Goal: Task Accomplishment & Management: Complete application form

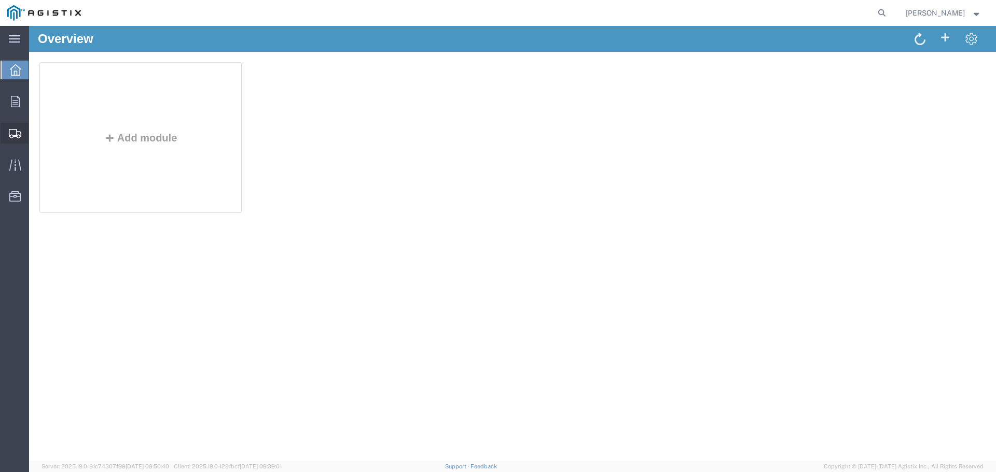
click at [0, 0] on span "Create Shipment" at bounding box center [0, 0] width 0 height 0
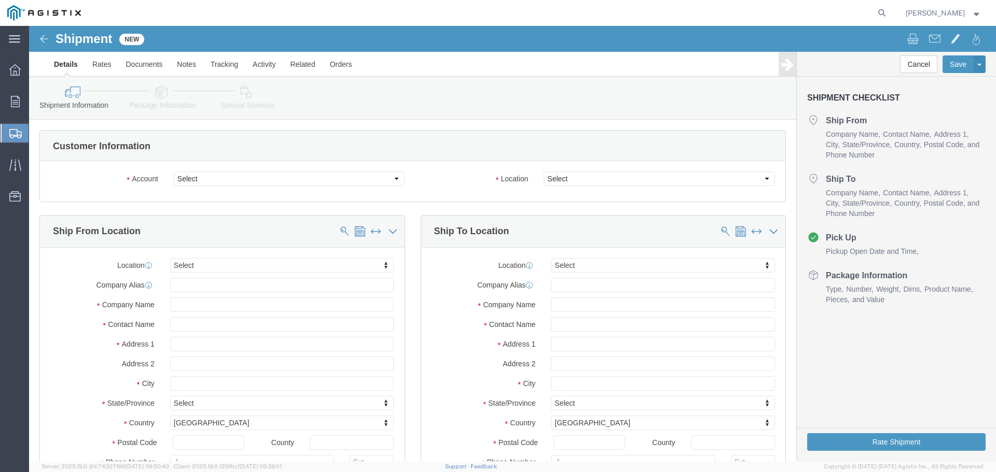
select select
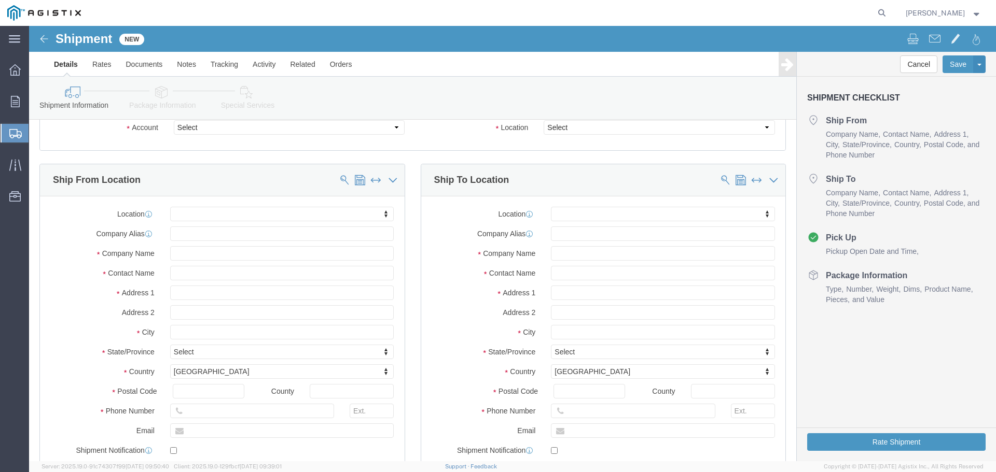
scroll to position [52, 0]
click span
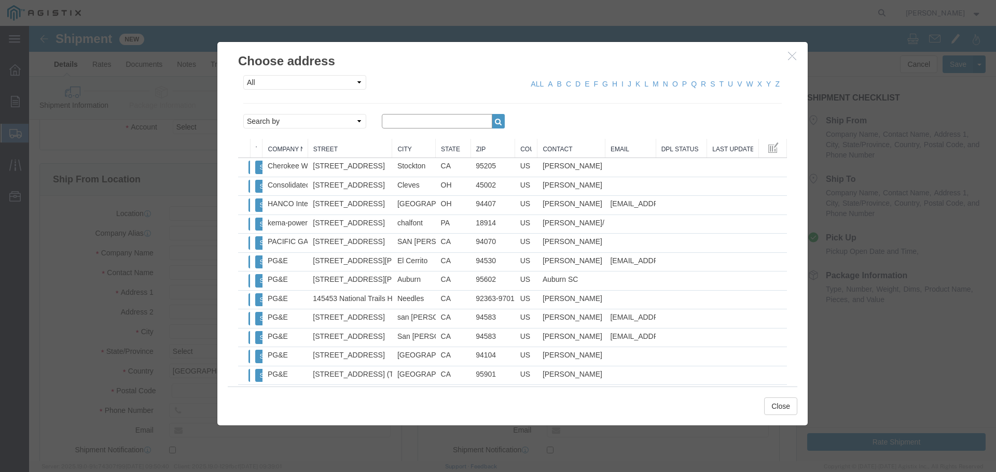
click input "text"
type input "PLCS"
click link "P"
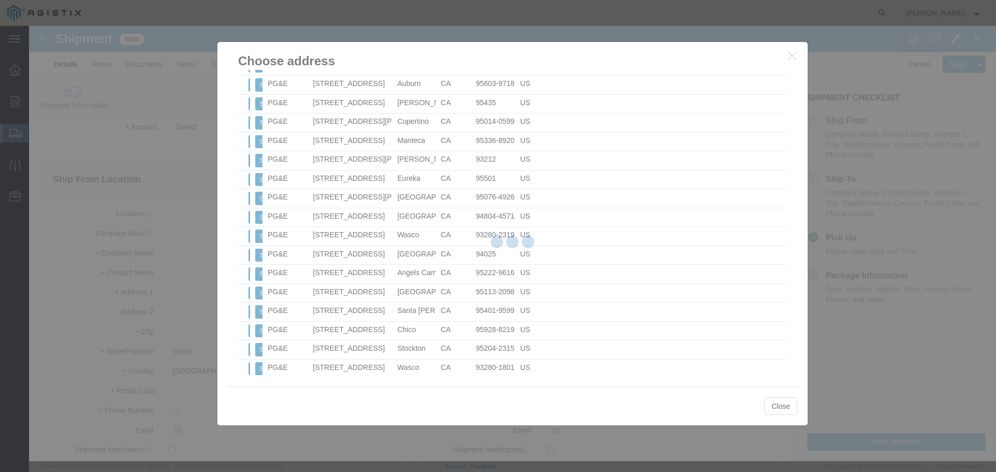
scroll to position [730, 0]
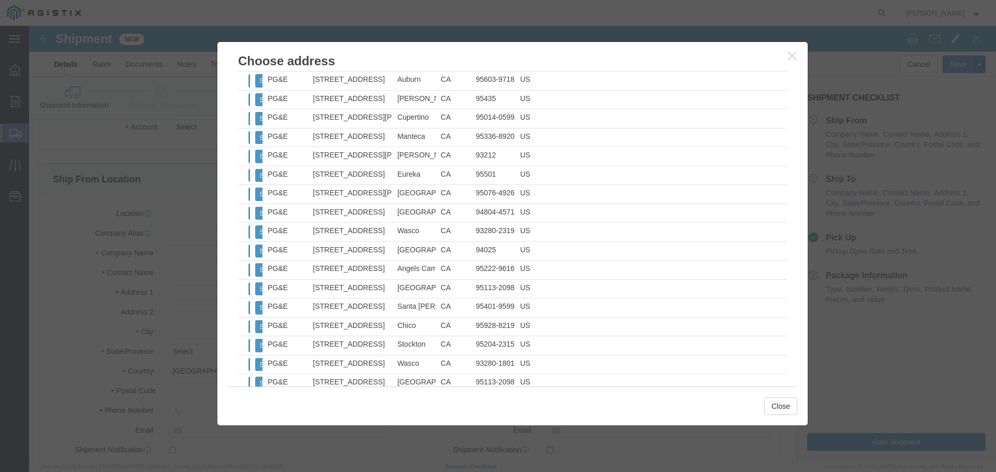
click icon "button"
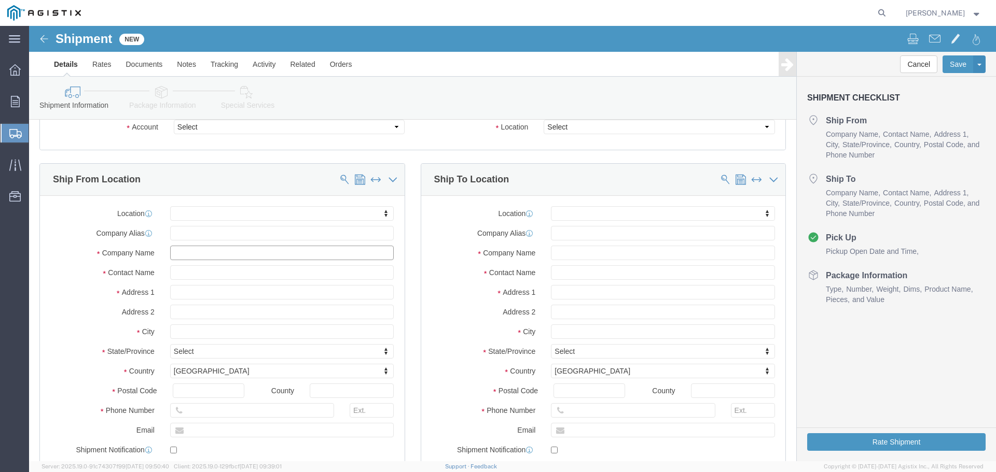
click input "text"
type input "PLC"
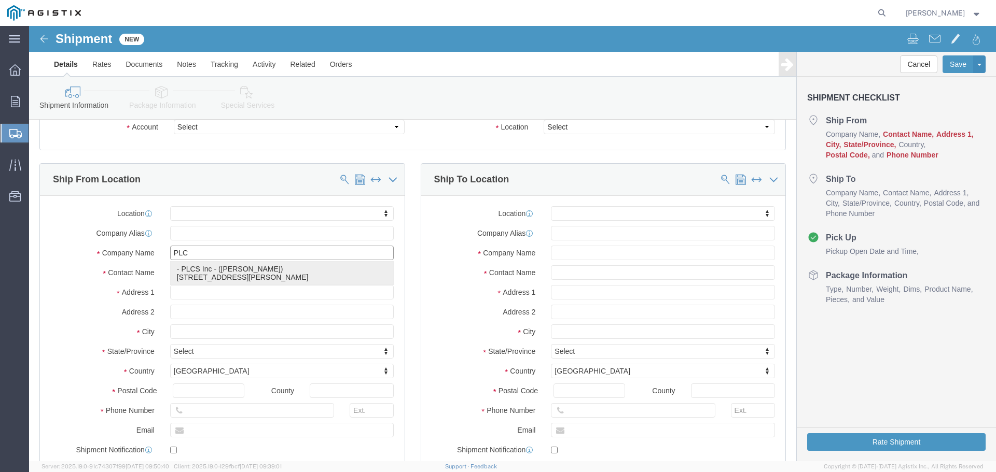
click p "- PLCS Inc - ([PERSON_NAME]) [STREET_ADDRESS][PERSON_NAME]"
select select
type input "PLCS Inc"
type input "[PERSON_NAME]"
type input "[STREET_ADDRESS][PERSON_NAME]"
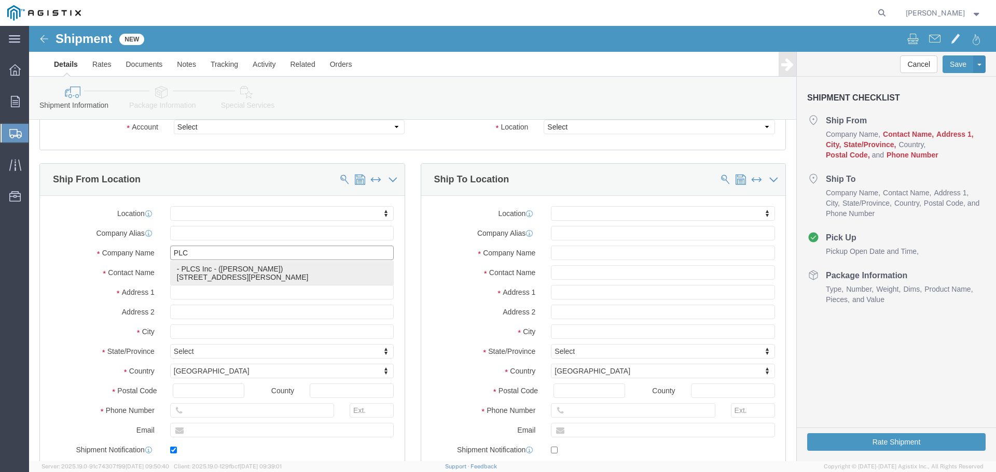
type input "[GEOGRAPHIC_DATA]"
type input "08054"
type input "[PHONE_NUMBER]"
type input "[EMAIL_ADDRESS][DOMAIN_NAME]"
checkbox input "true"
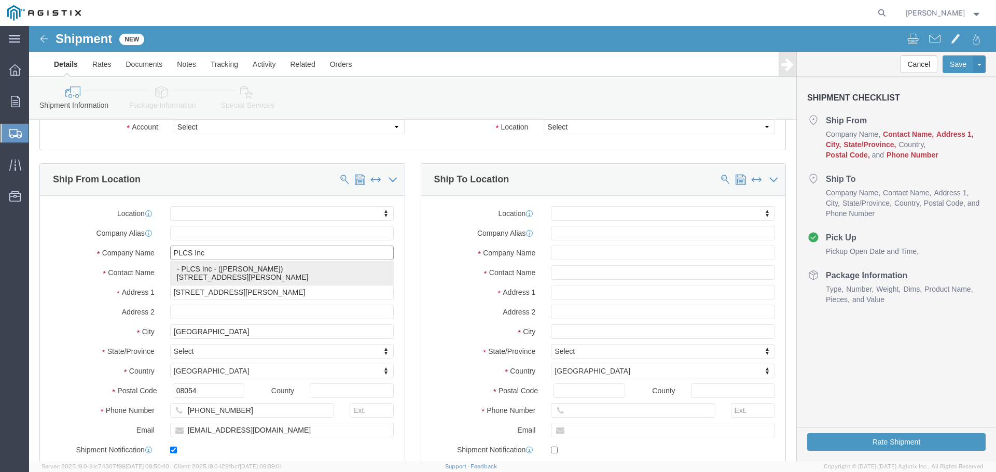
select select "NJ"
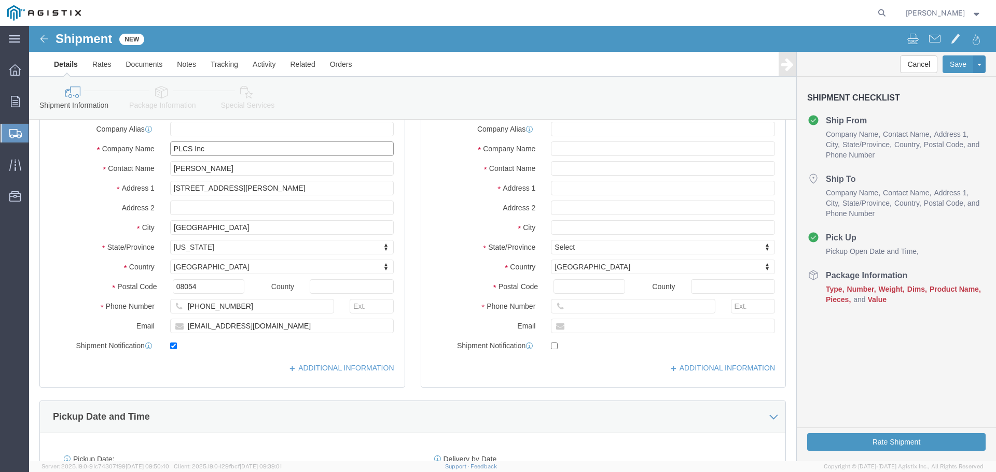
scroll to position [156, 0]
type input "PLCS Inc"
click input "checkbox"
checkbox input "false"
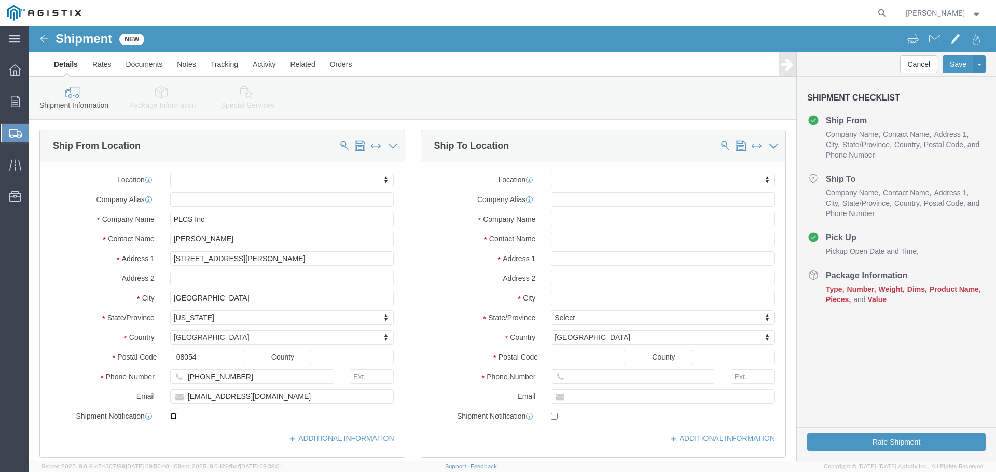
scroll to position [104, 0]
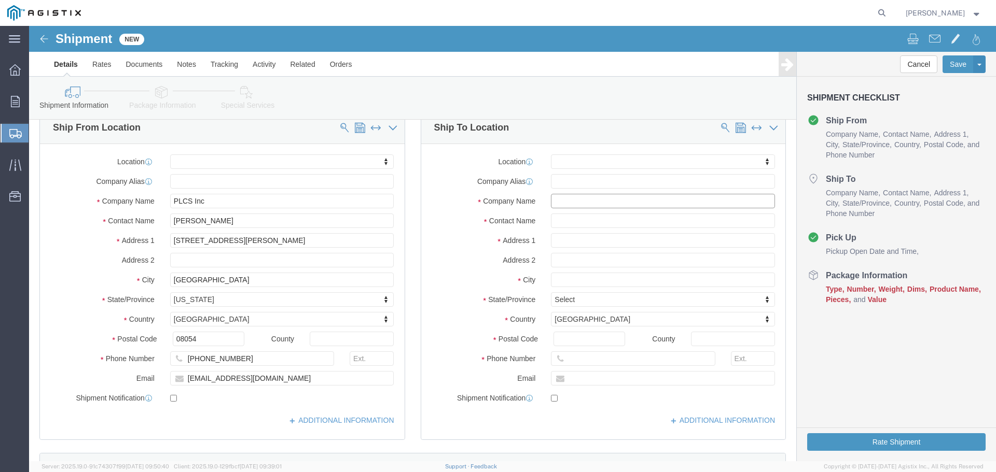
click input "text"
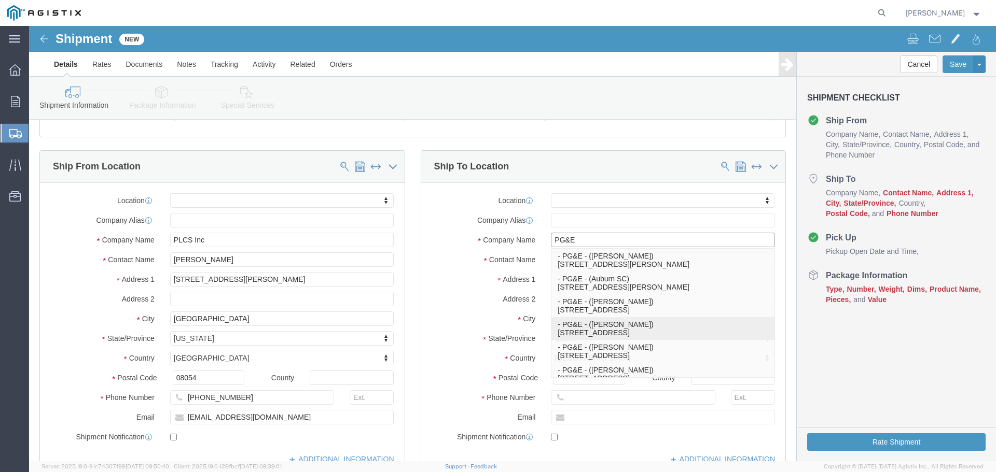
scroll to position [52, 0]
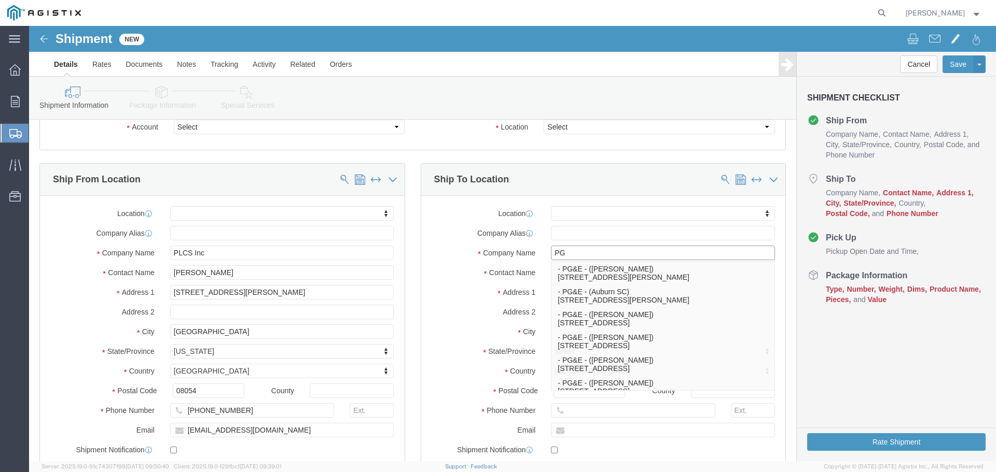
type input "P"
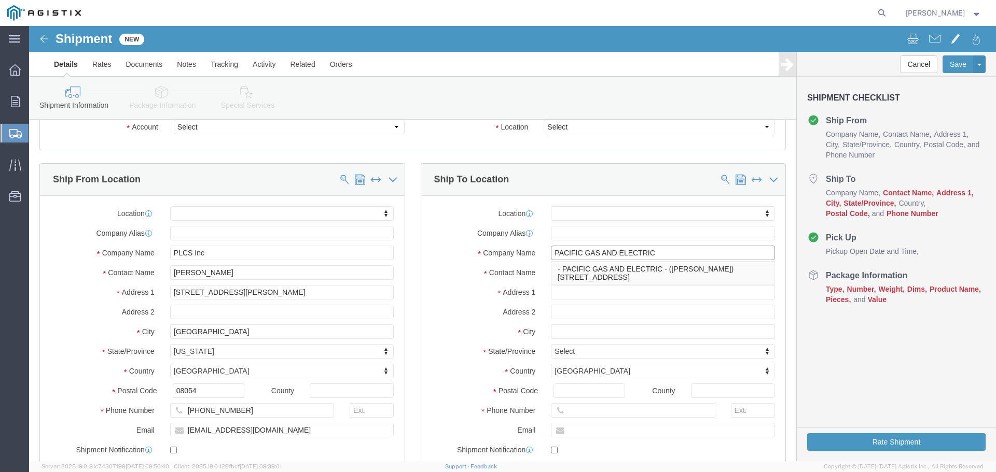
type input "PACIFIC GAS AND ELECTRIC"
click input "text"
type input "[PERSON_NAME]"
type input "[STREET_ADDRESS][PERSON_NAME]"
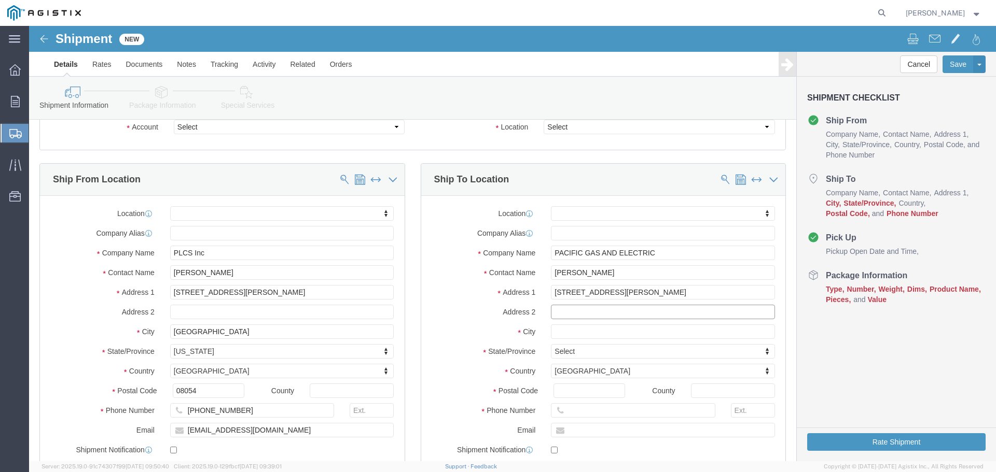
select select
type input "[GEOGRAPHIC_DATA]"
select select
click input "[GEOGRAPHIC_DATA]"
type input "DUBLI"
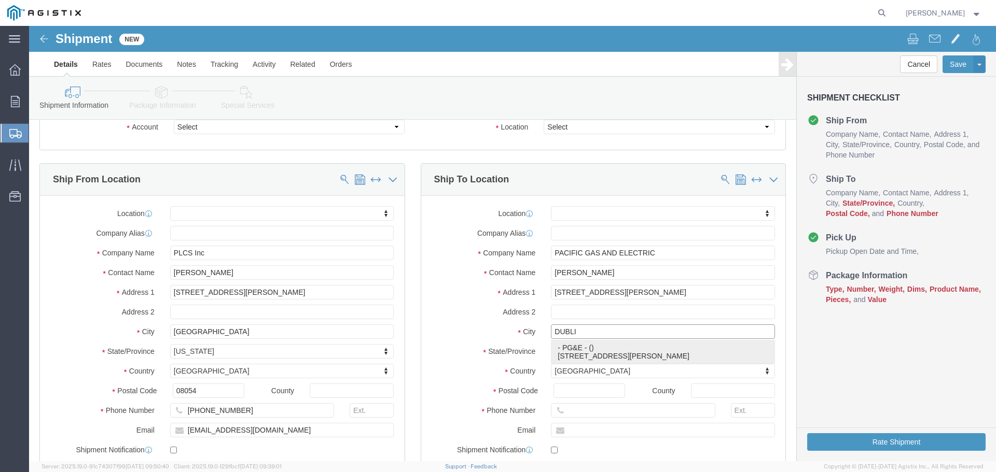
click p "- PG&E - () [STREET_ADDRESS][PERSON_NAME]"
select select
type input "PG&E"
type input "[STREET_ADDRESS][PERSON_NAME]"
type input "[GEOGRAPHIC_DATA]"
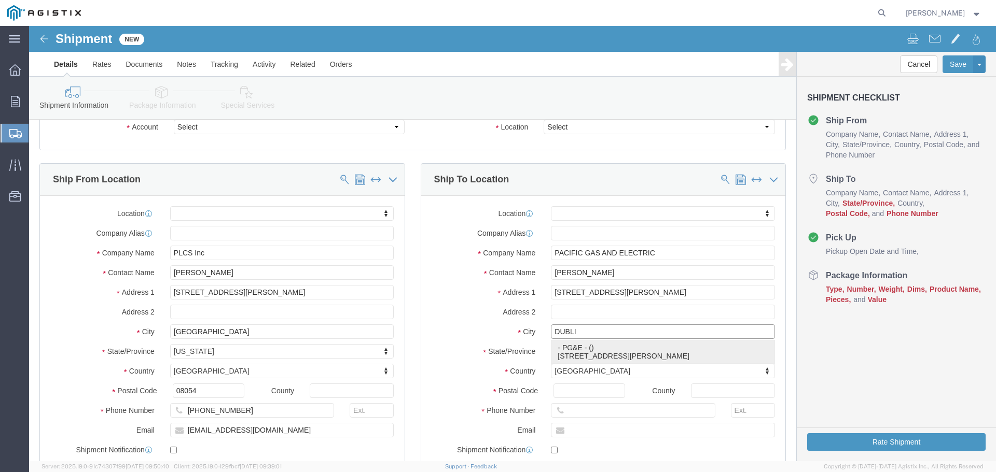
type input "94568"
select select "CA"
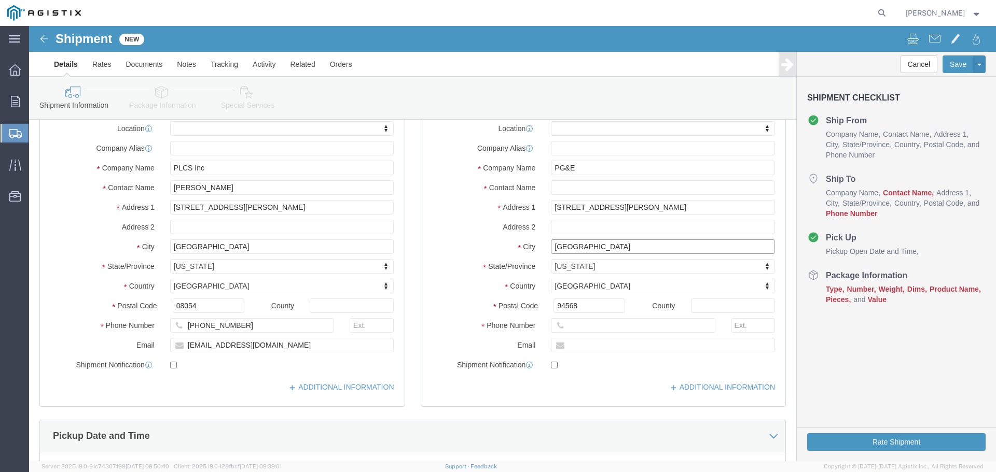
scroll to position [156, 0]
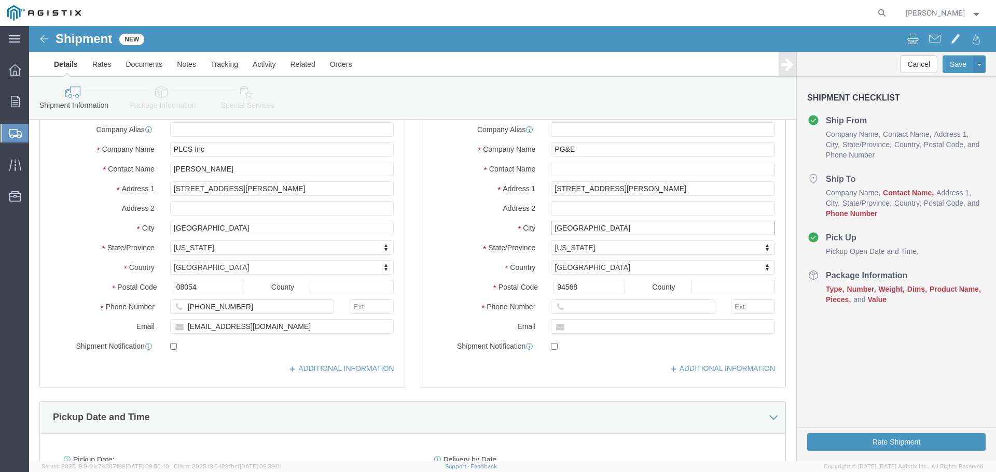
type input "[GEOGRAPHIC_DATA]"
select select
click input "text"
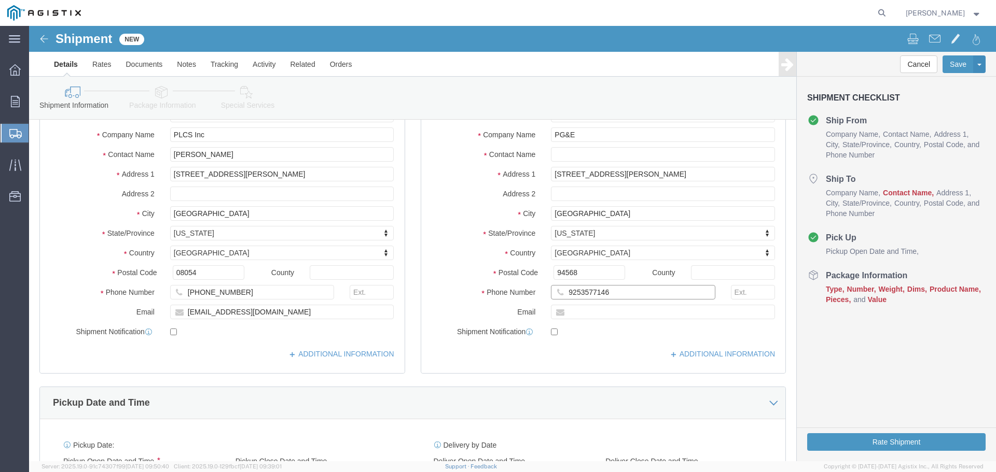
scroll to position [52, 0]
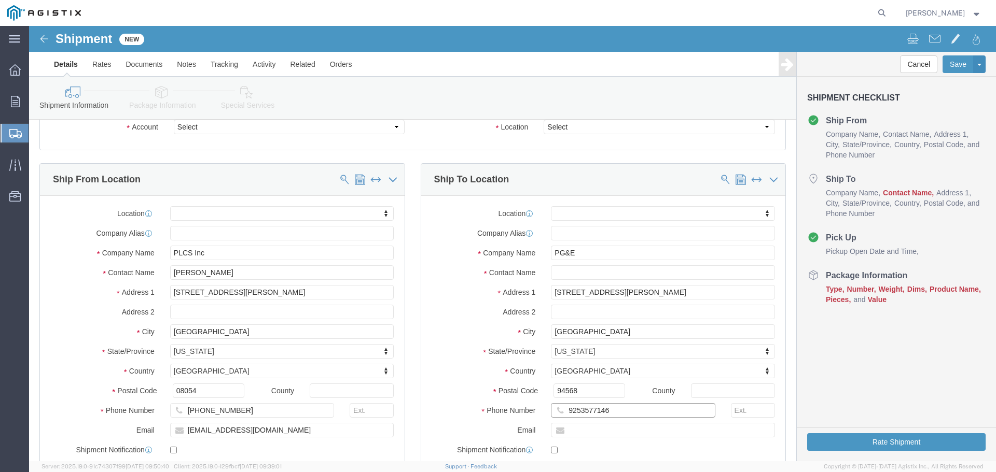
type input "9253577146"
click input "text"
type input "[PERSON_NAME]"
click input "text"
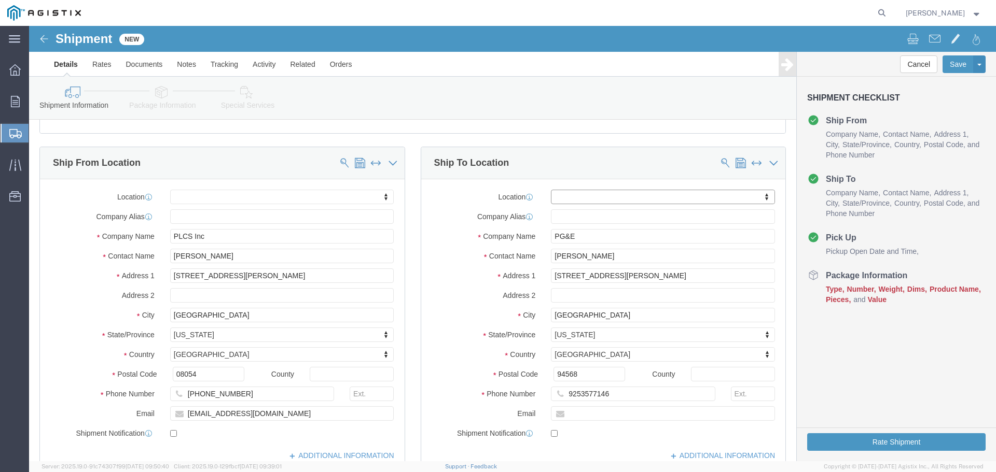
scroll to position [0, 0]
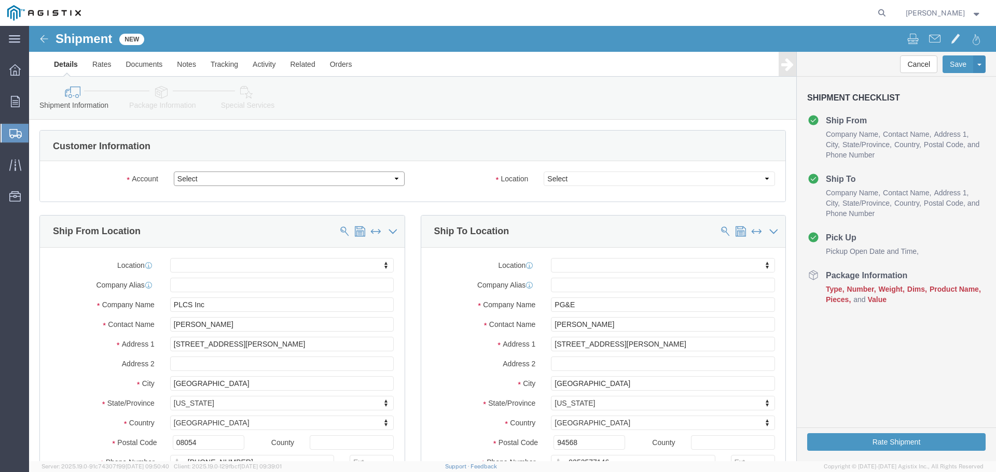
click select "Select PG&E PLCS Inc"
select select "9596"
click select "Select PG&E PLCS Inc"
select select "PURCHORD"
select select
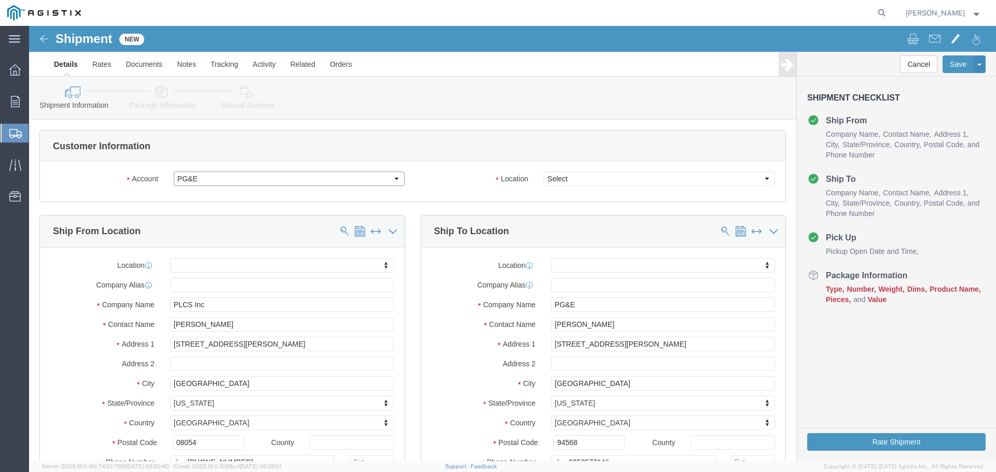
select select
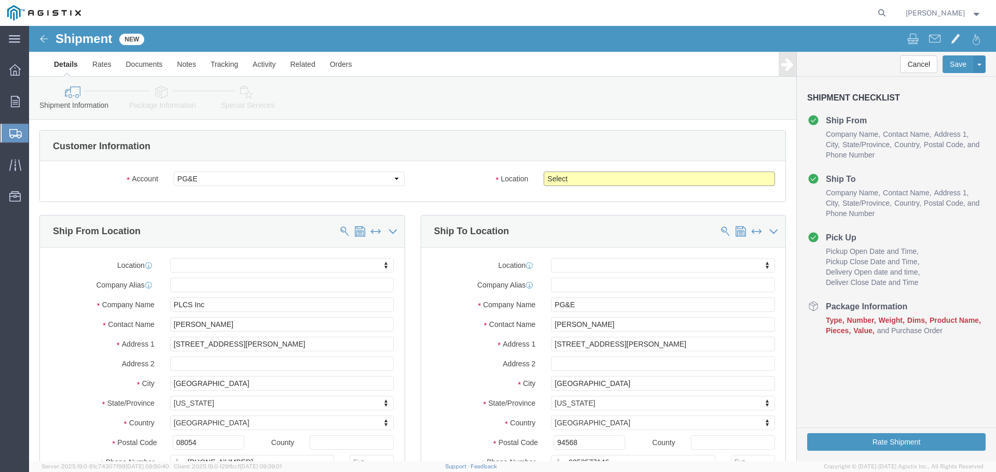
click select "Select All Others [GEOGRAPHIC_DATA] [GEOGRAPHIC_DATA] [GEOGRAPHIC_DATA] [GEOGRA…"
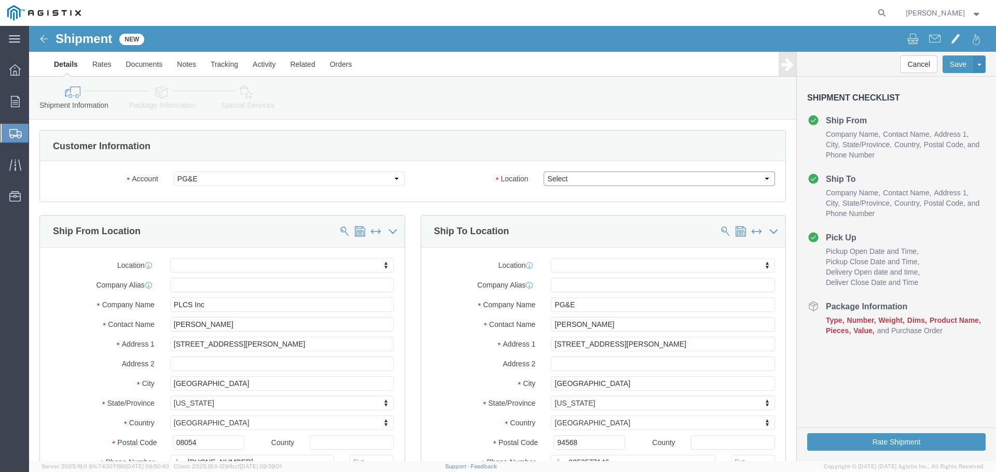
select select "23082"
click select "Select All Others [GEOGRAPHIC_DATA] [GEOGRAPHIC_DATA] [GEOGRAPHIC_DATA] [GEOGRA…"
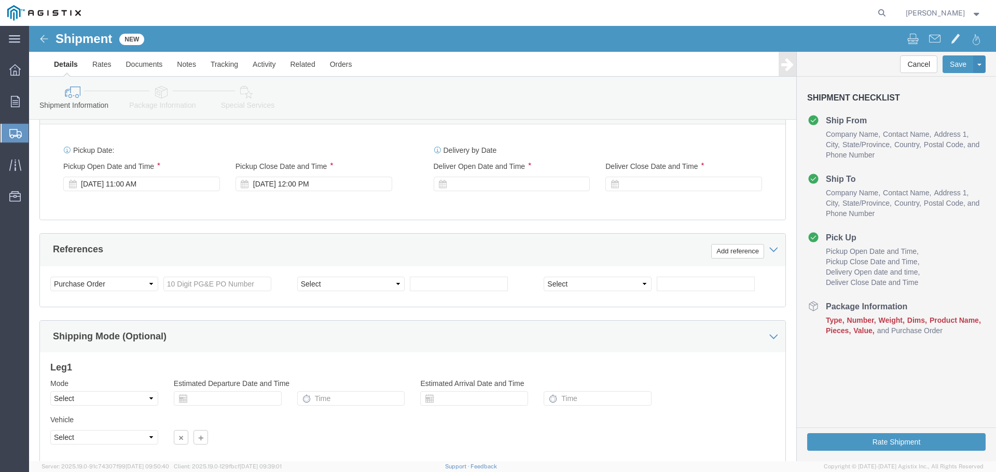
scroll to position [415, 0]
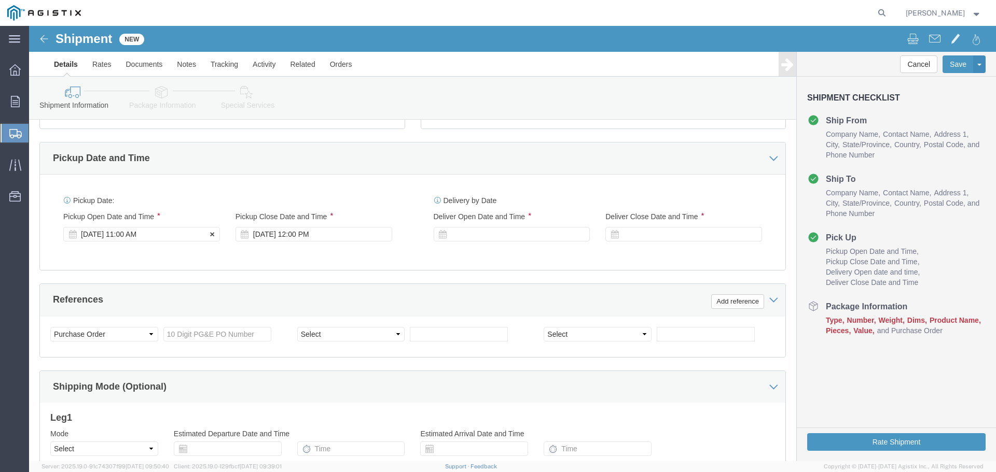
click div "[DATE] 11:00 AM"
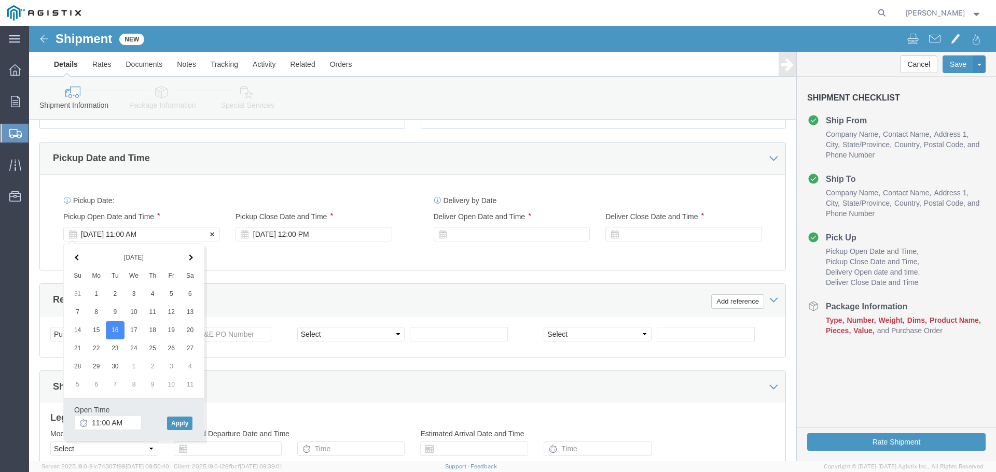
click div "[DATE] 11:00 AM"
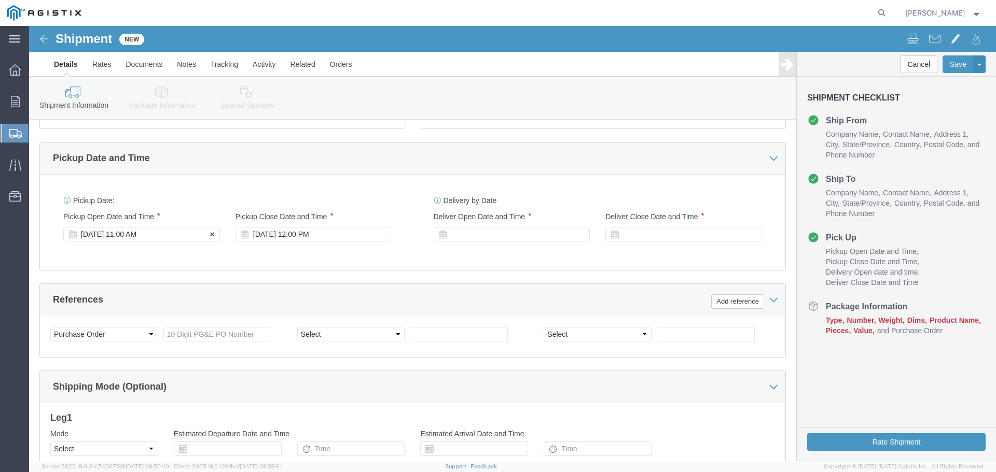
click div "[DATE] 11:00 AM"
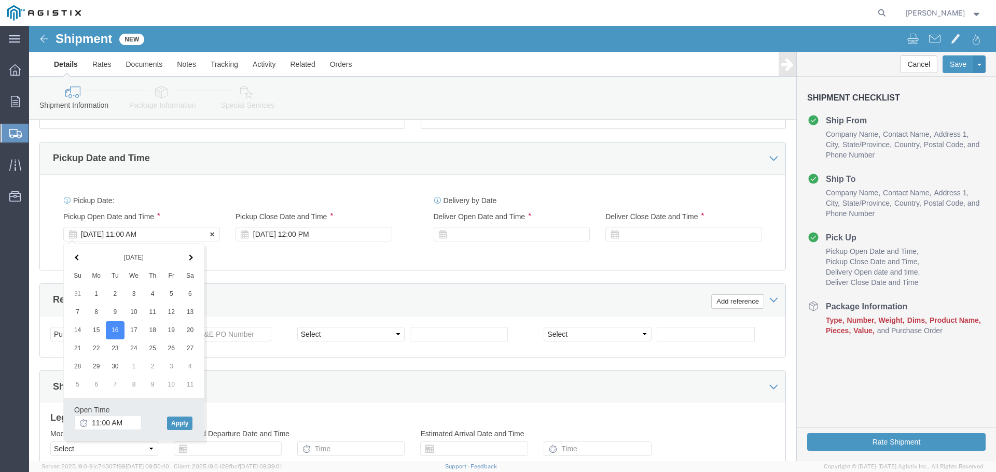
click div "[DATE] 11:00 AM"
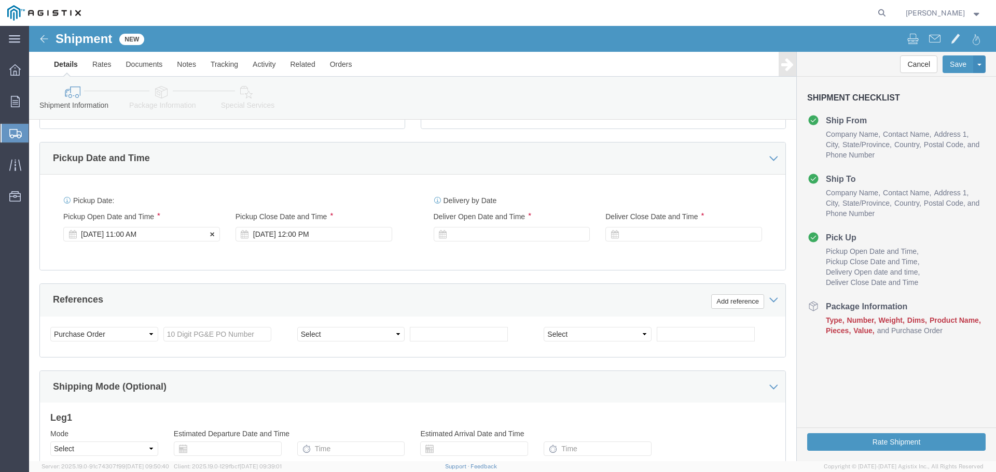
click icon
click div "[DATE] 11:00 AM"
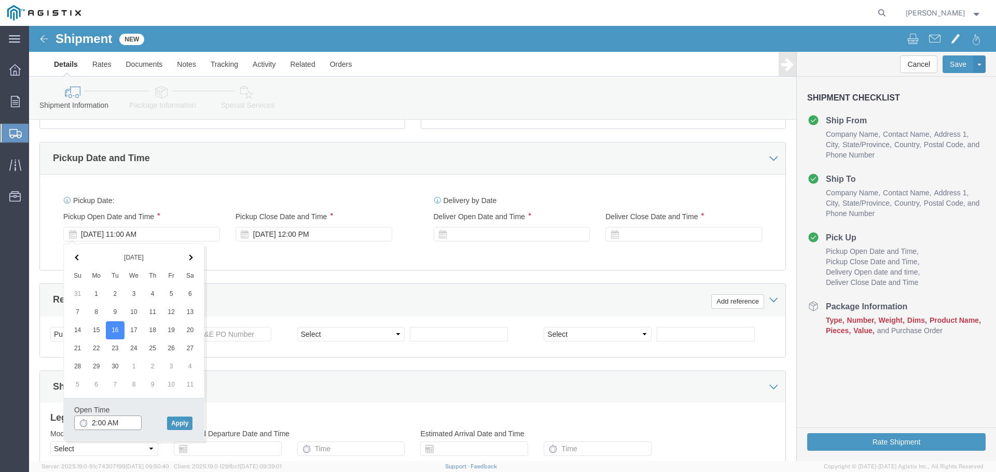
click input "2:00 AM"
type input "2:00 PM"
click button "Apply"
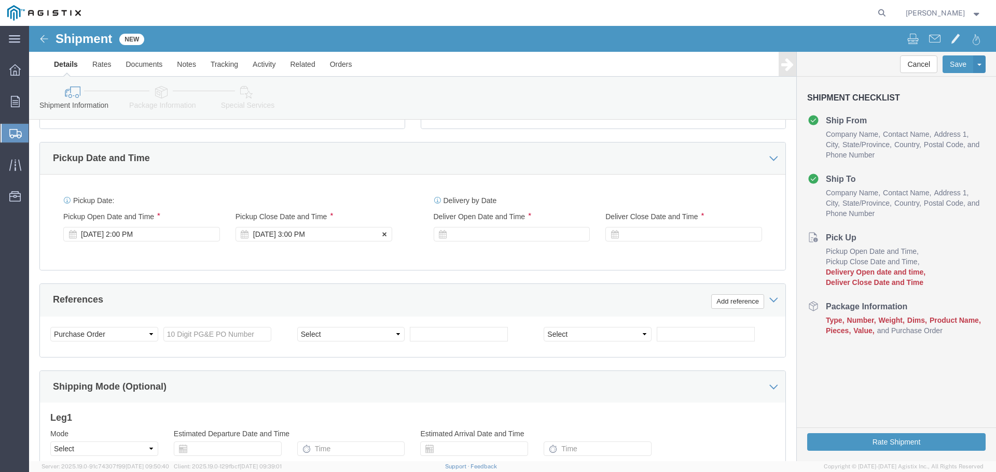
click div "[DATE] 3:00 PM"
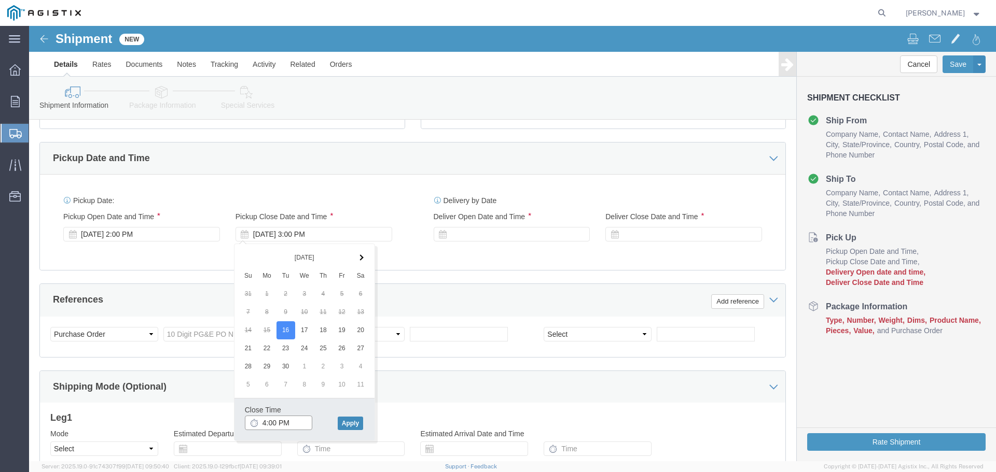
type input "4:00 PM"
click button "Apply"
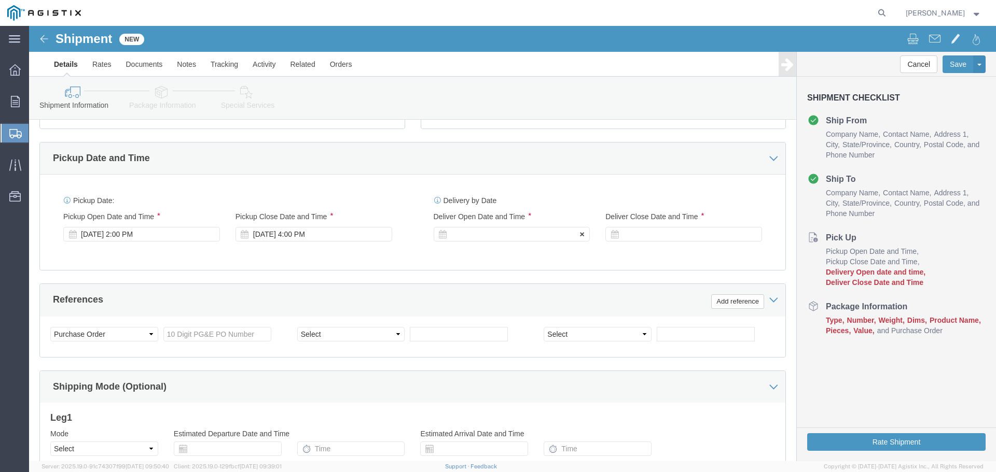
click div
click input "5:00 PM"
drag, startPoint x: 463, startPoint y: 398, endPoint x: 444, endPoint y: 402, distance: 19.5
click input "8:00 PM"
type input "8:AM PM"
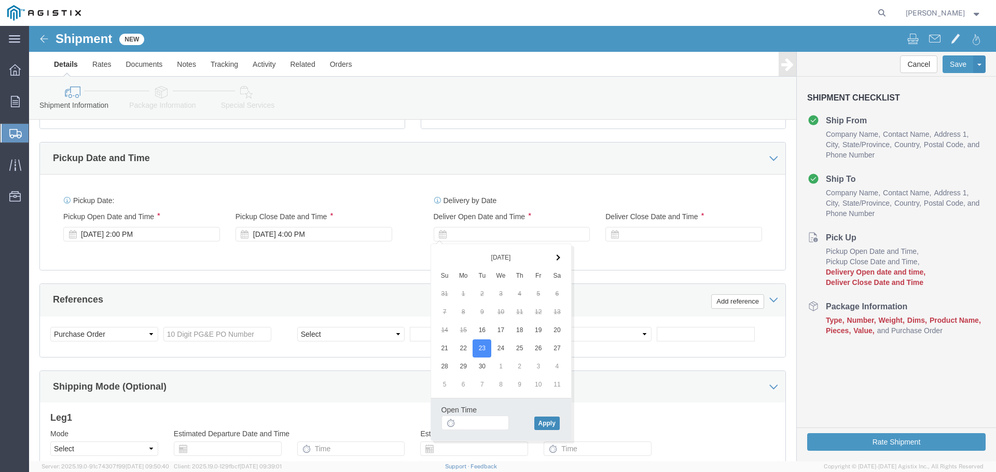
click button "Apply"
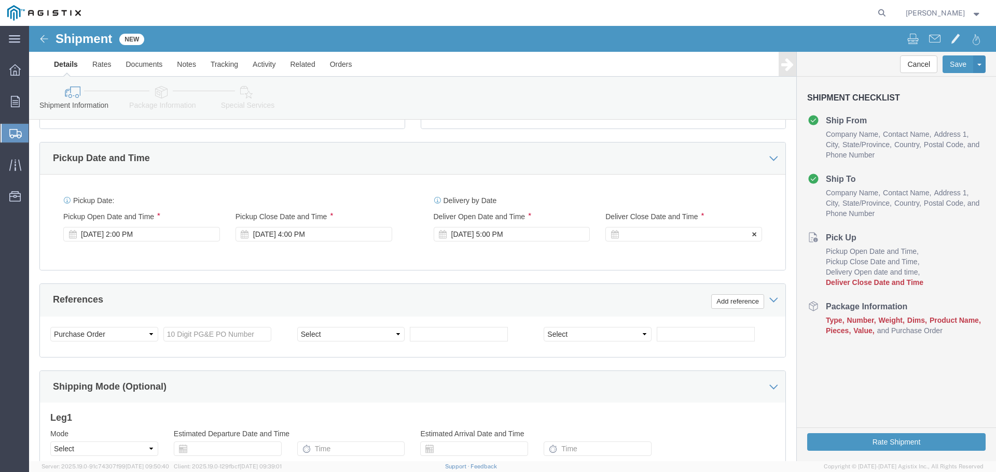
click div
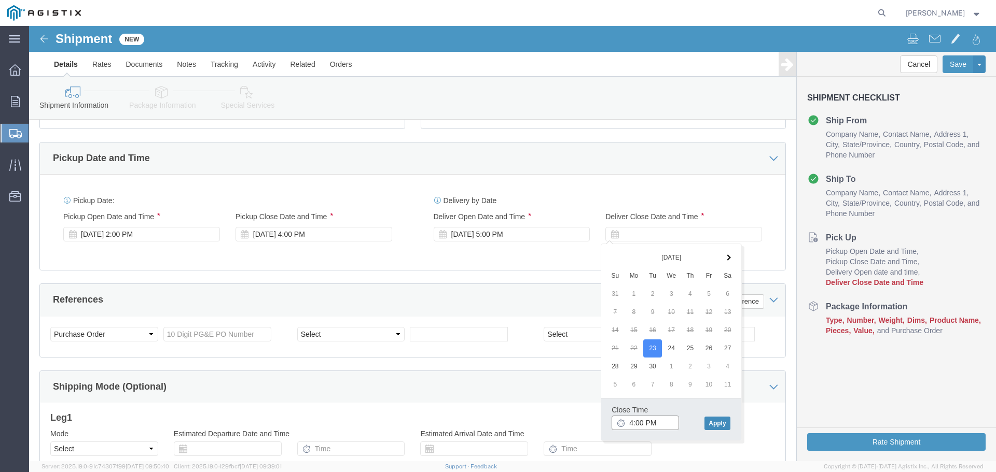
type input "4:00 PM"
click button "Apply"
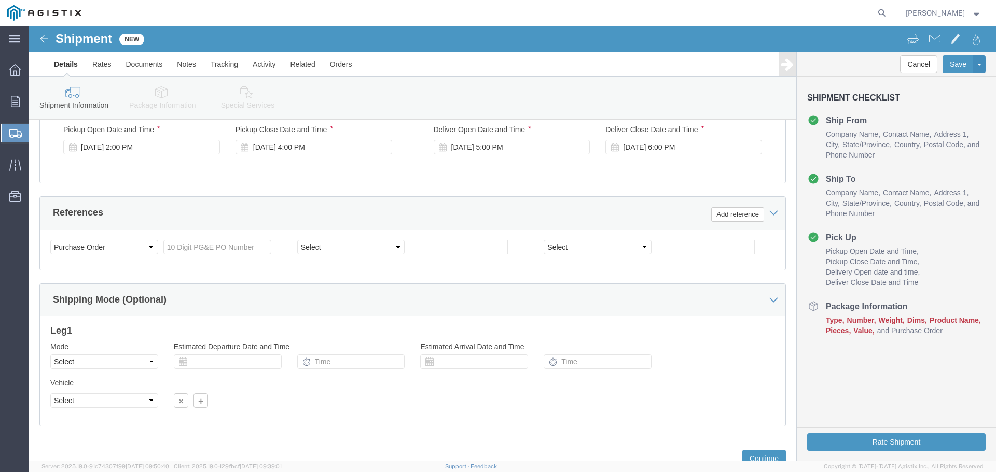
scroll to position [519, 0]
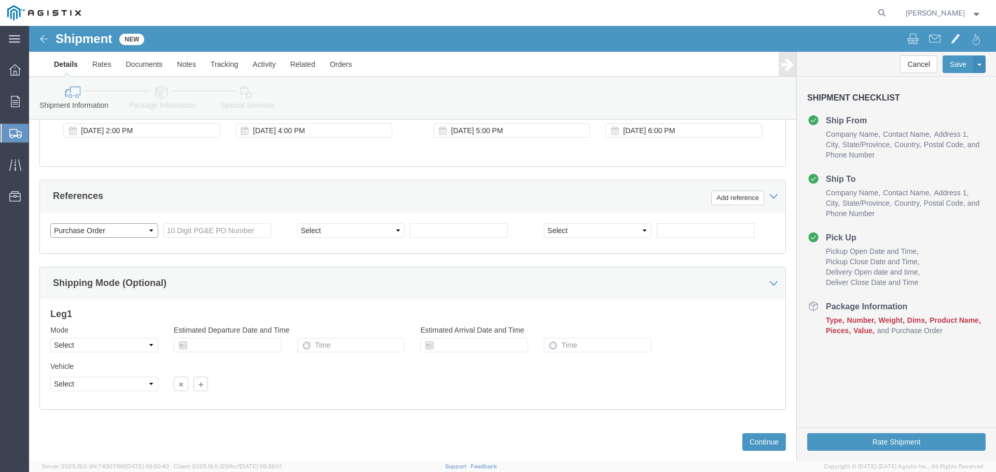
click select "Select Account Type Activity ID Airline Appointment Number ASN Batch Request # …"
click input "text"
type input "2701243885"
click select "Select Account Type Activity ID Airline Appointment Number ASN Batch Request # …"
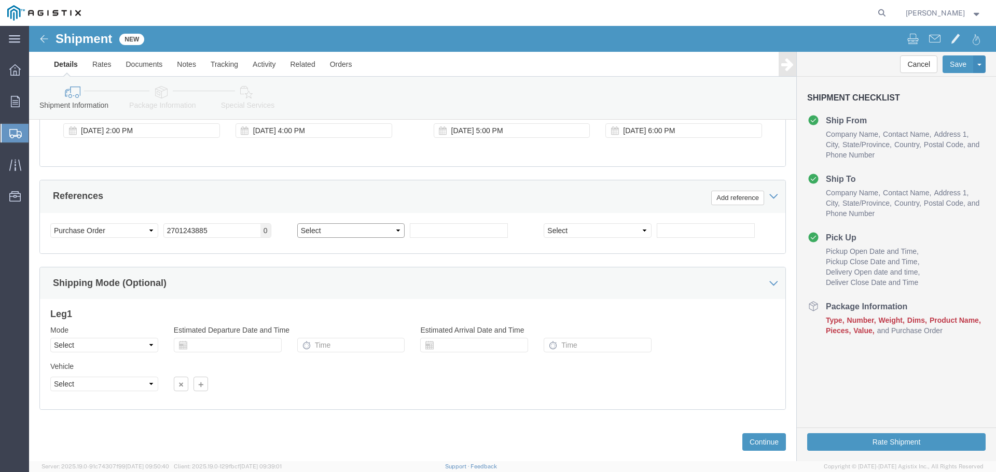
click select "Select Account Type Activity ID Airline Appointment Number ASN Batch Request # …"
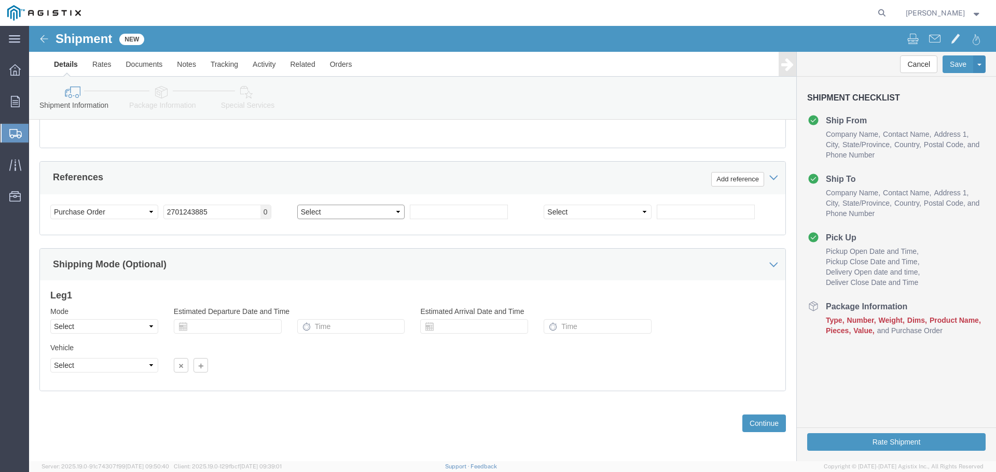
scroll to position [540, 0]
click select "Select Air Less than Truckload Multi-Leg Ocean Freight Rail Small Parcel Truckl…"
select select "LTL"
click select "Select Air Less than Truckload Multi-Leg Ocean Freight Rail Small Parcel Truckl…"
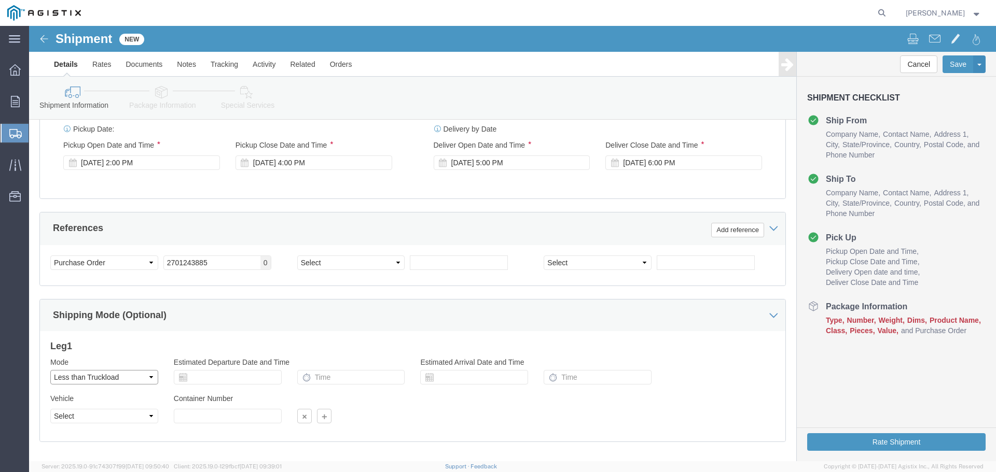
scroll to position [488, 0]
click select "Select Air Less than Truckload Multi-Leg Ocean Freight Rail Small Parcel Truckl…"
select select
click select "Select Air Less than Truckload Multi-Leg Ocean Freight Rail Small Parcel Truckl…"
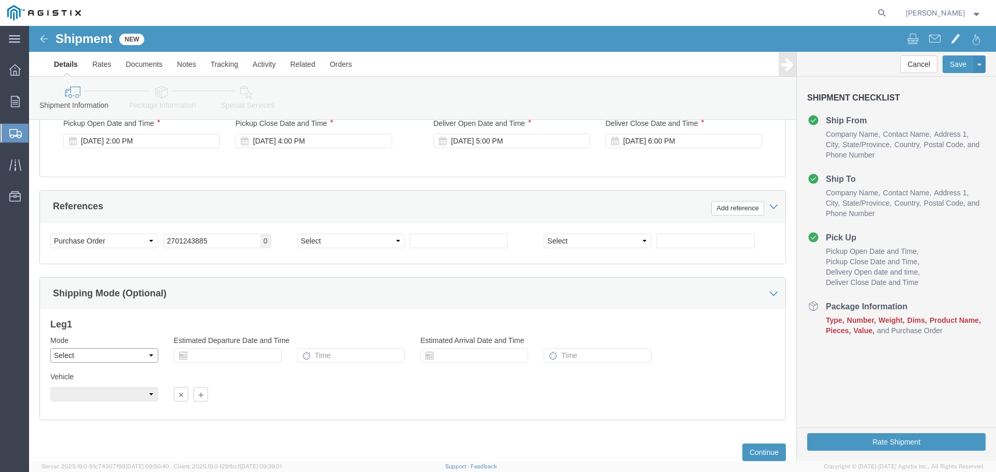
scroll to position [540, 0]
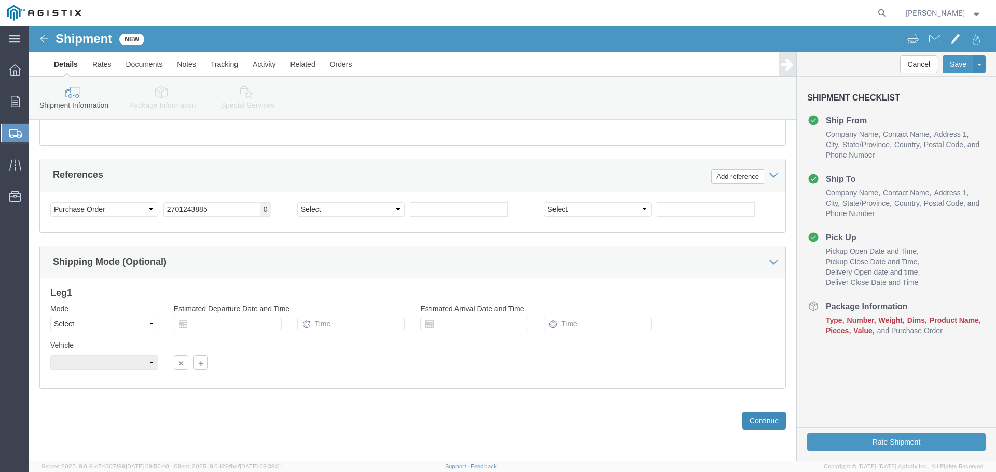
click button "Continue"
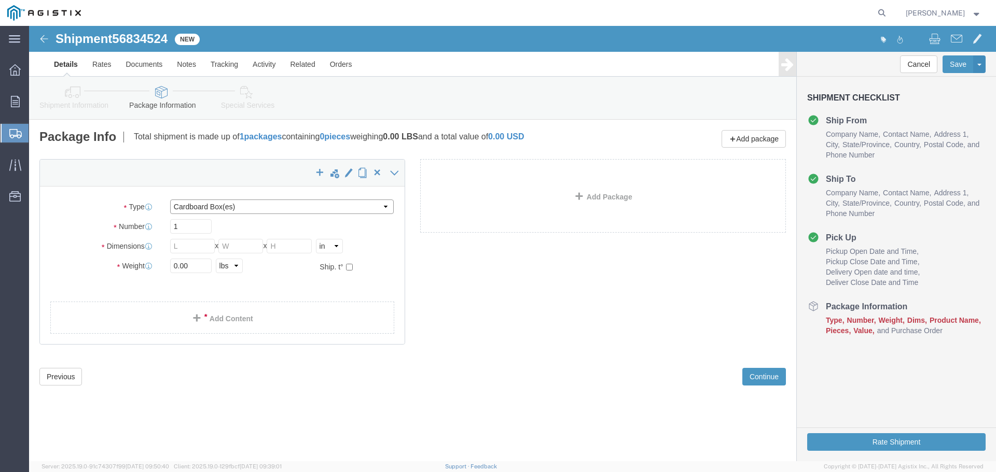
click select "Select Bulk Bundle(s) Cardboard Box(es) Carton(s) Crate(s) Drum(s) (Fiberboard)…"
select select "PSNS"
click select "Select Bulk Bundle(s) Cardboard Box(es) Carton(s) Crate(s) Drum(s) (Fiberboard)…"
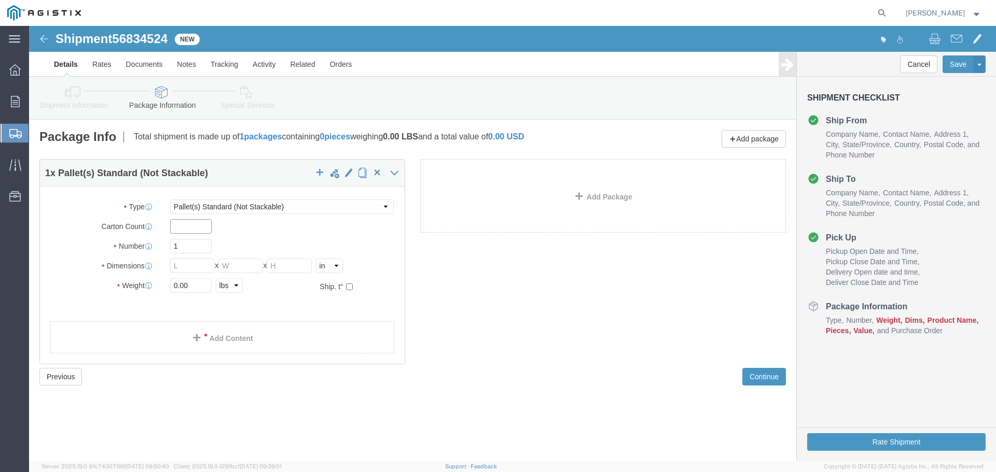
click input "text"
type input "3"
click input "text"
type input "40"
type input "48"
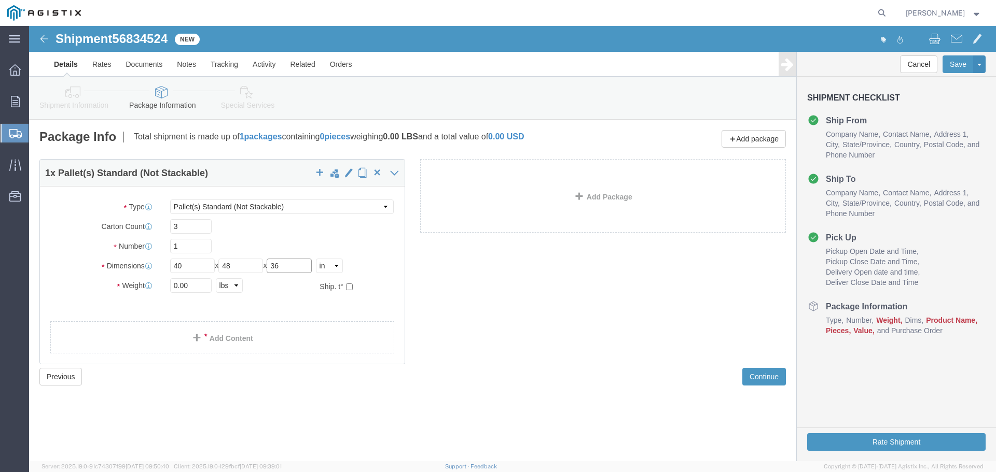
type input "36"
click input "0.00"
drag, startPoint x: 162, startPoint y: 263, endPoint x: 121, endPoint y: 263, distance: 41.5
click div "Weight Total weight of packages in pounds or kilograms 0.00 Select kgs lbs Ship…"
type input "231"
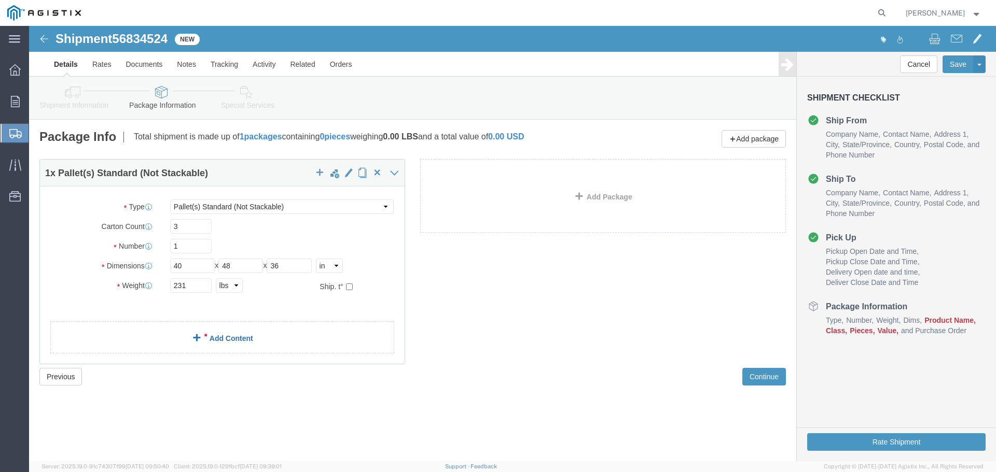
click link "Add Content"
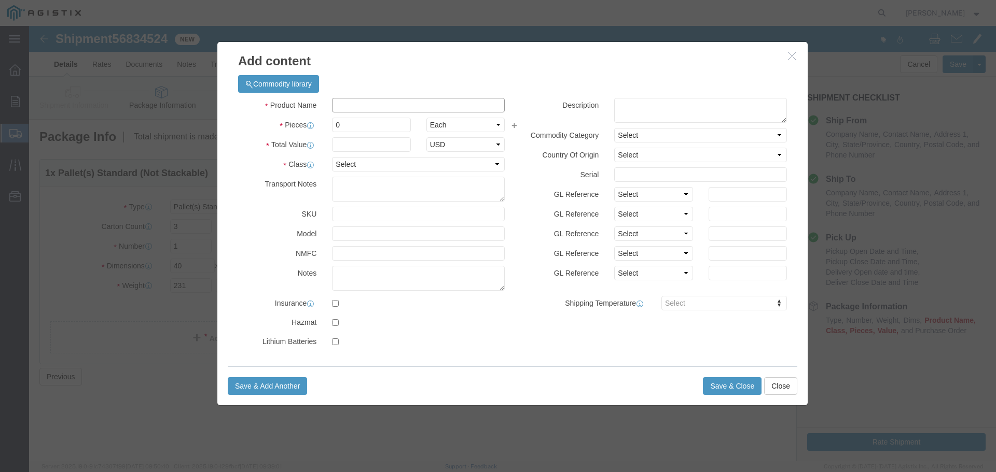
click input "text"
type input "SUPRAFLOW TOOL"
click input "0"
type input "3"
click input "text"
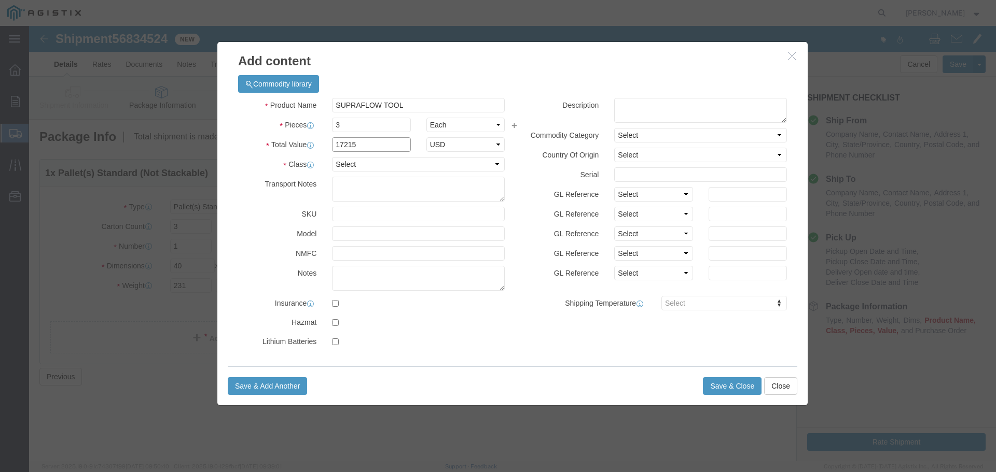
type input "17215"
click select "Select 50 55 60 65 70 85 92.5 100 125 175 250 300 400"
select select "55"
click select "Select 50 55 60 65 70 85 92.5 100 125 175 250 300 400"
click button "Save & Close"
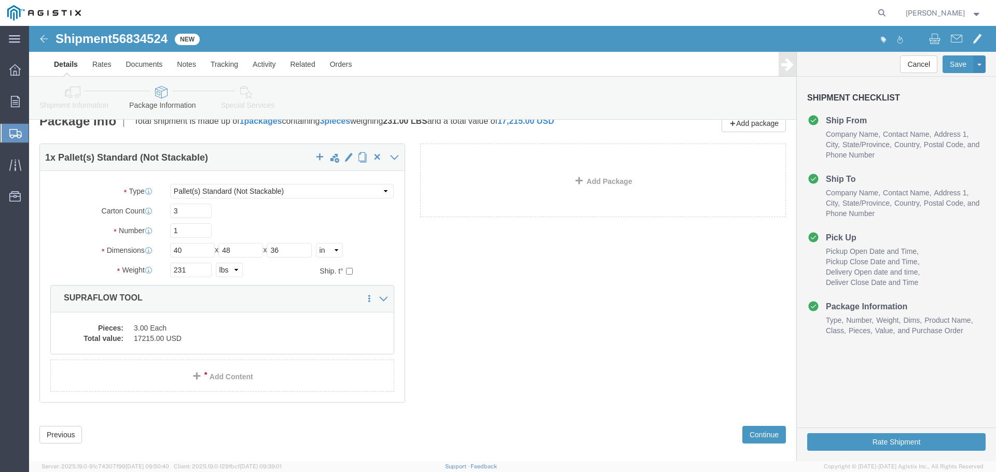
scroll to position [30, 0]
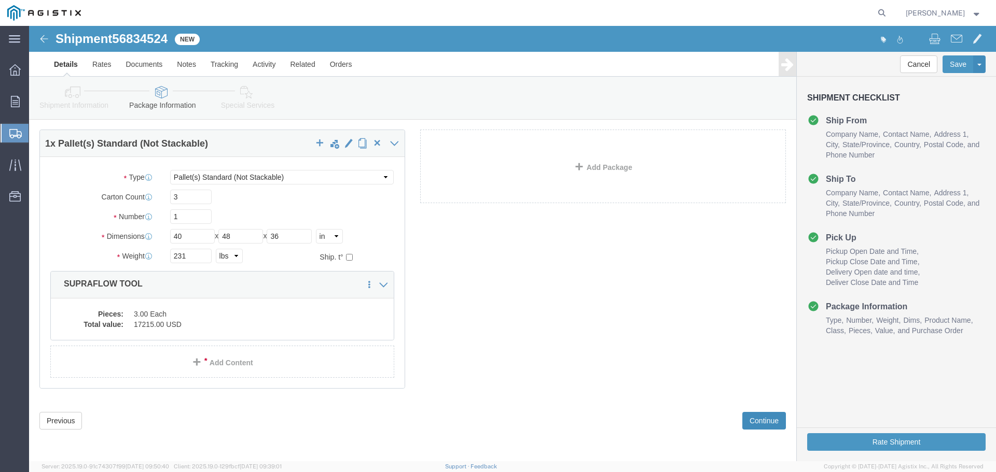
click button "Continue"
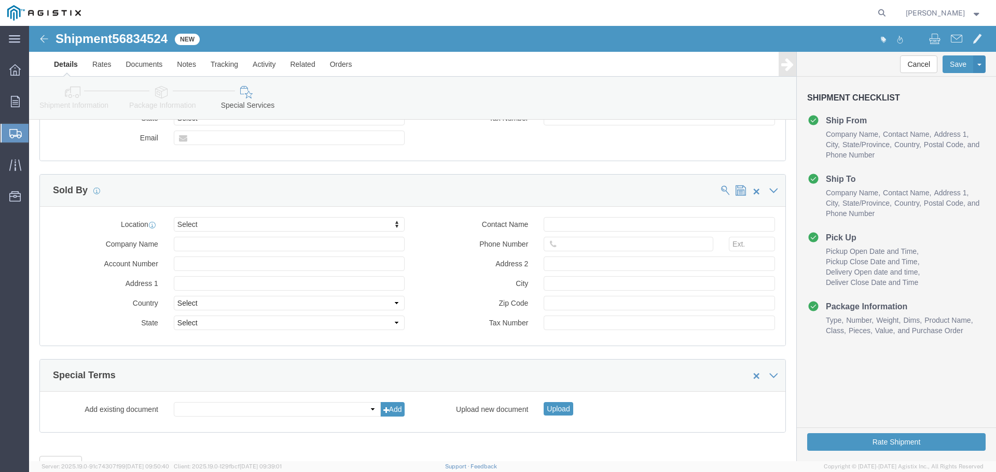
scroll to position [635, 0]
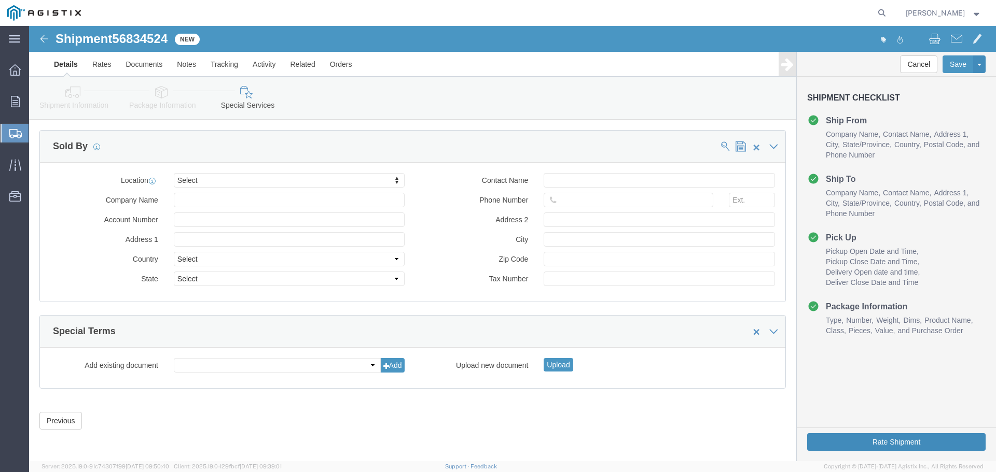
click button "Rate Shipment"
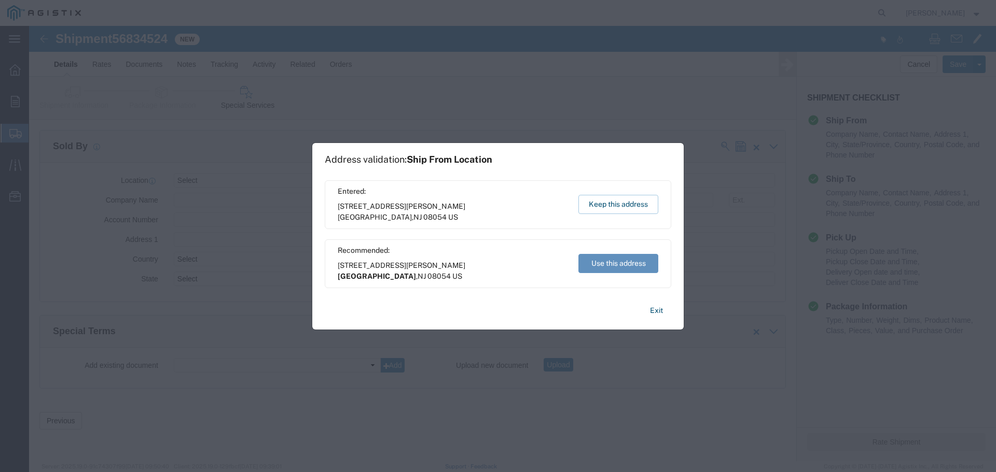
click at [610, 259] on button "Use this address" at bounding box center [618, 263] width 80 height 19
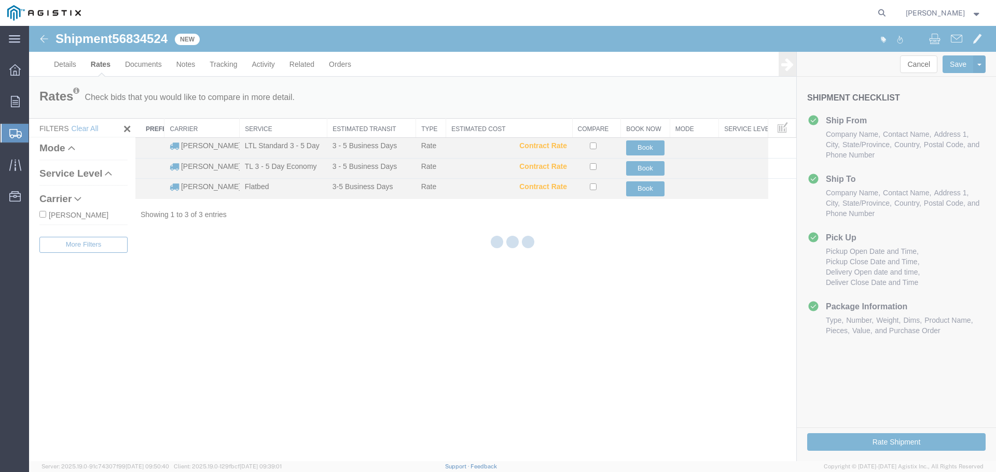
scroll to position [0, 0]
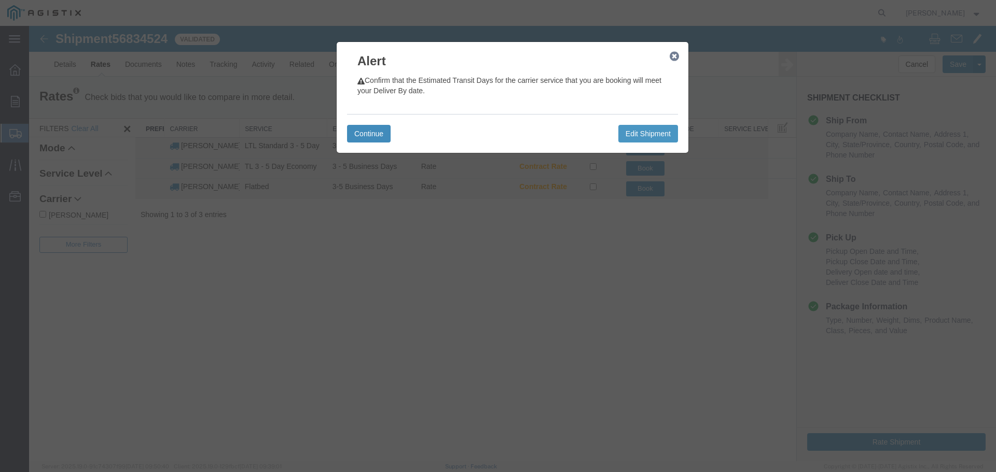
click at [363, 130] on button "Continue" at bounding box center [369, 134] width 44 height 18
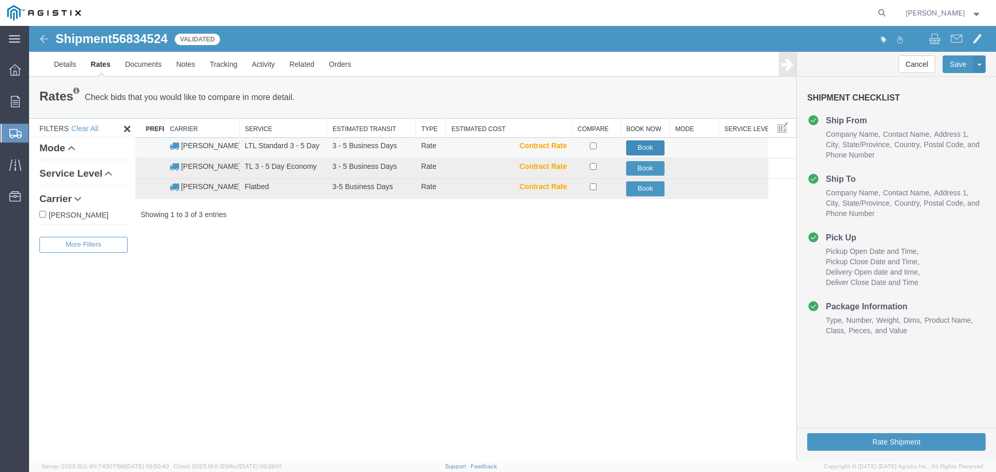
click at [645, 146] on button "Book" at bounding box center [645, 148] width 39 height 15
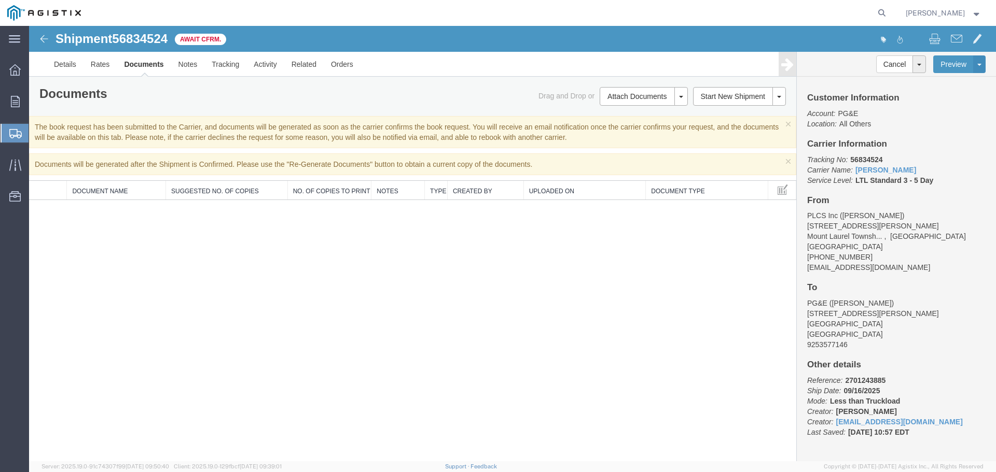
click at [93, 188] on th "Document Name" at bounding box center [116, 190] width 99 height 19
click at [783, 190] on span at bounding box center [782, 189] width 10 height 11
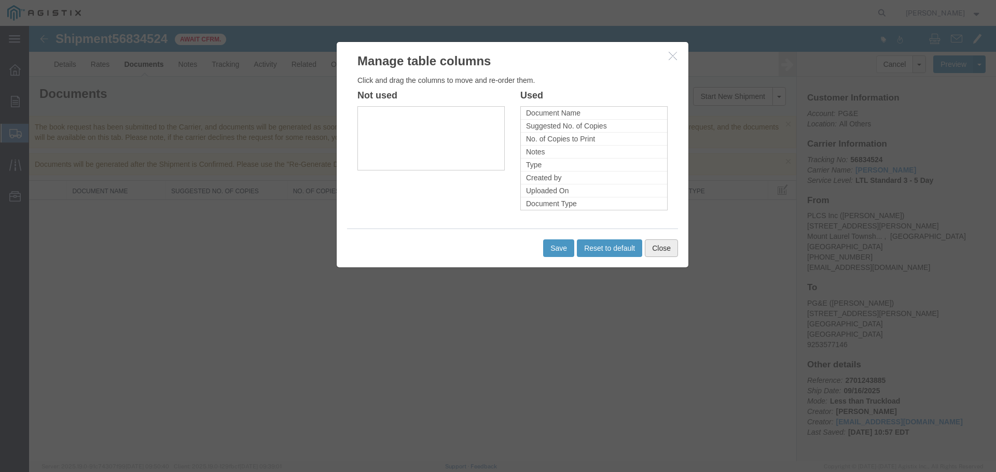
click at [660, 253] on button "Close" at bounding box center [661, 249] width 33 height 18
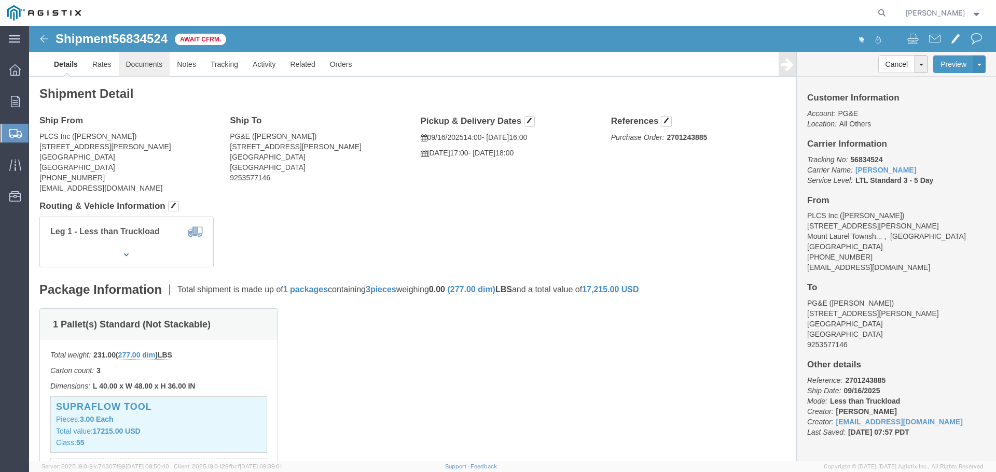
click link "Documents"
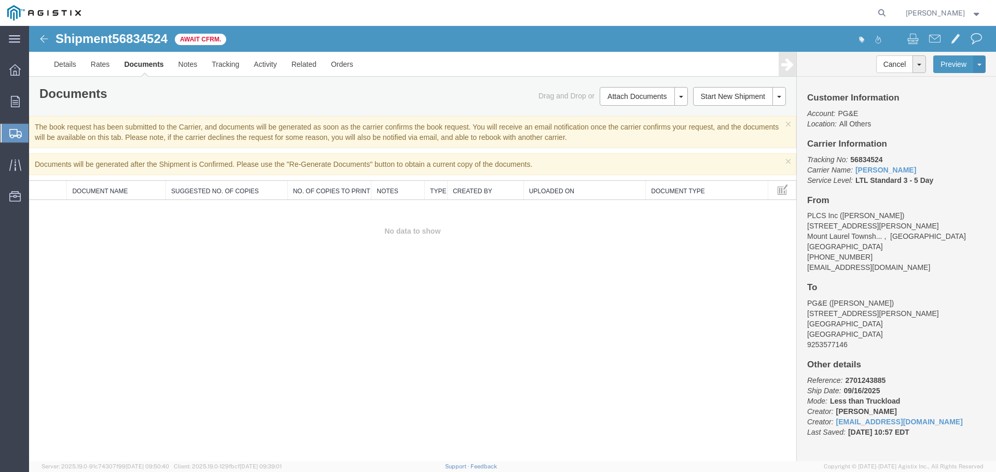
click at [141, 64] on link "Documents" at bounding box center [144, 64] width 54 height 25
click at [625, 161] on link "Regenerate Documents" at bounding box center [642, 161] width 90 height 16
click at [637, 157] on link "Regenerate Documents" at bounding box center [642, 161] width 90 height 16
